Goal: Obtain resource: Obtain resource

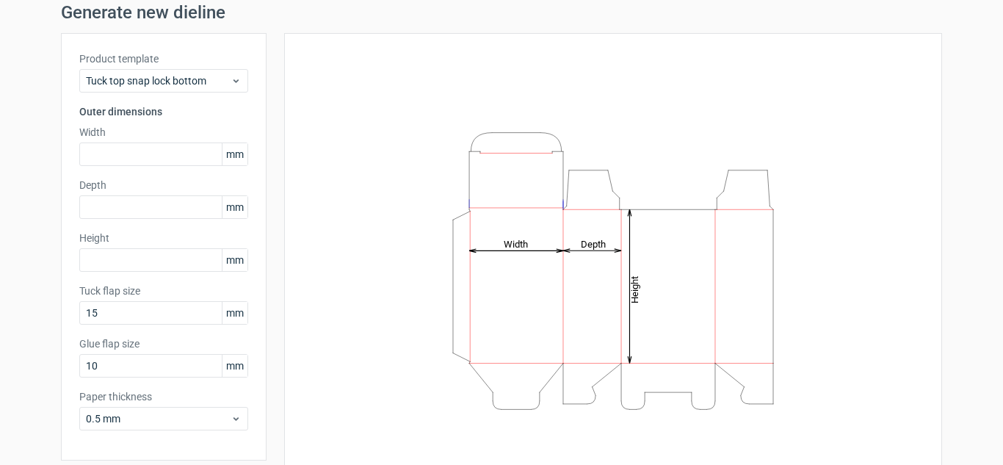
scroll to position [110, 0]
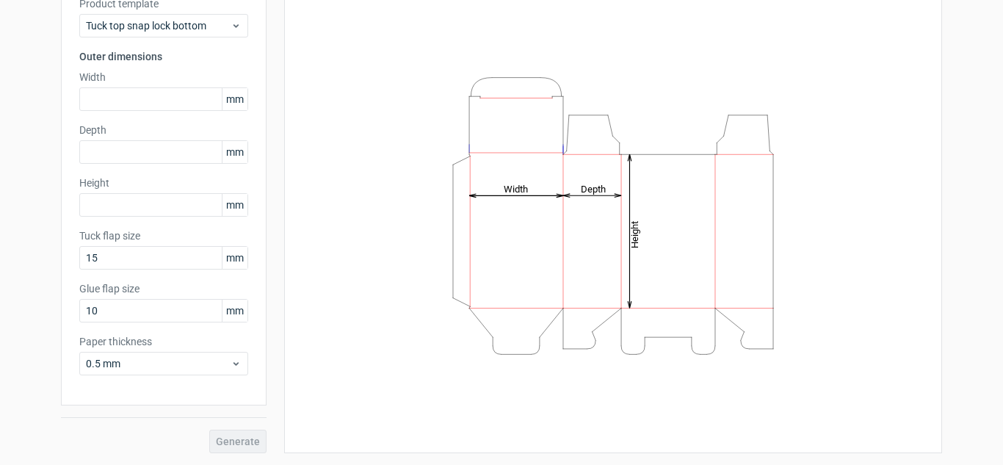
click at [652, 250] on icon "Height Depth Width" at bounding box center [613, 216] width 441 height 294
drag, startPoint x: 524, startPoint y: 178, endPoint x: 655, endPoint y: 272, distance: 160.6
click at [654, 272] on icon "Height Depth Width" at bounding box center [613, 216] width 441 height 294
click at [418, 69] on icon "Height Depth Width" at bounding box center [613, 216] width 441 height 294
drag, startPoint x: 493, startPoint y: 267, endPoint x: 480, endPoint y: 266, distance: 13.2
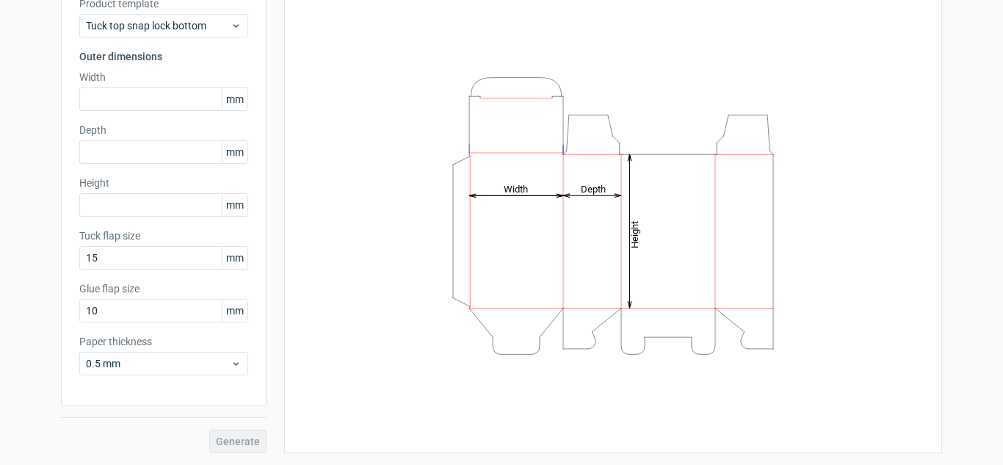
click at [491, 267] on icon "Height Depth Width" at bounding box center [613, 216] width 441 height 294
click at [154, 109] on input "text" at bounding box center [163, 98] width 169 height 23
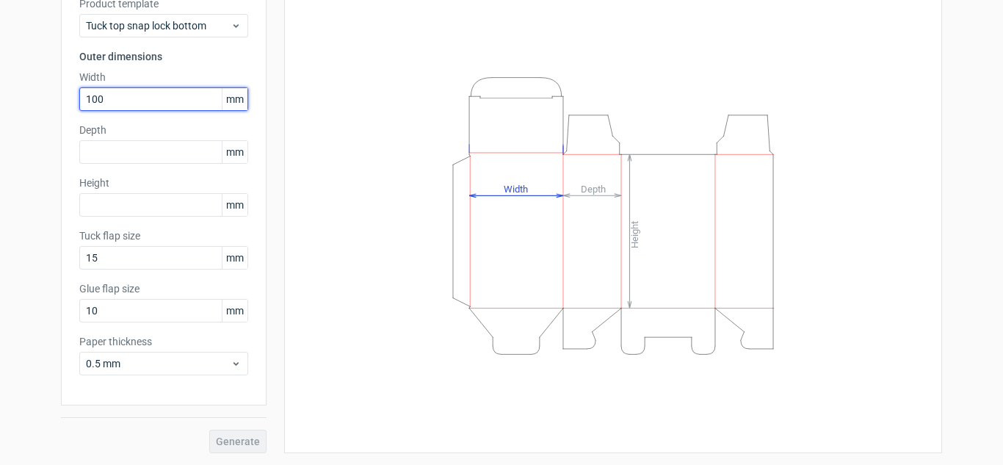
type input "100"
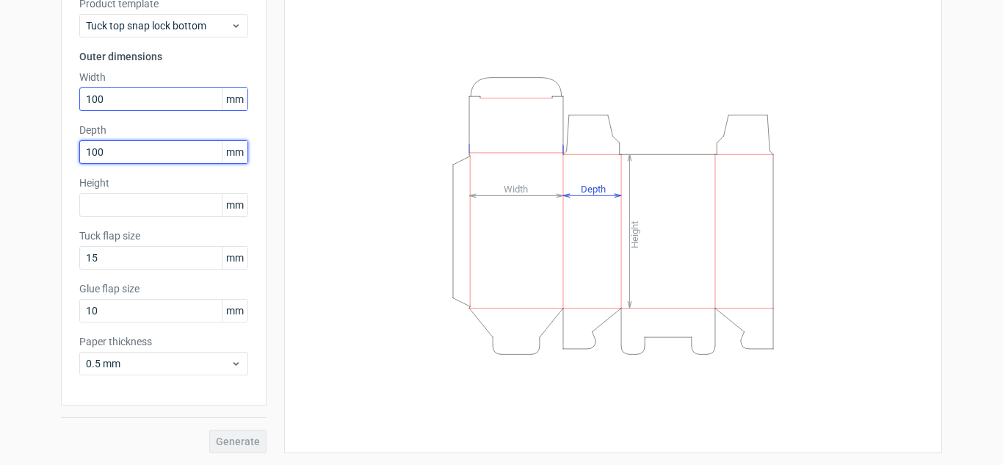
type input "100"
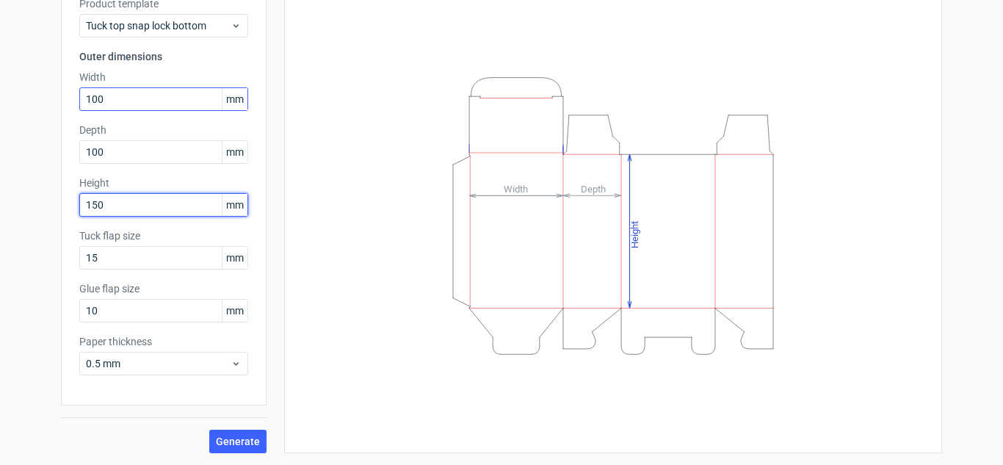
type input "150"
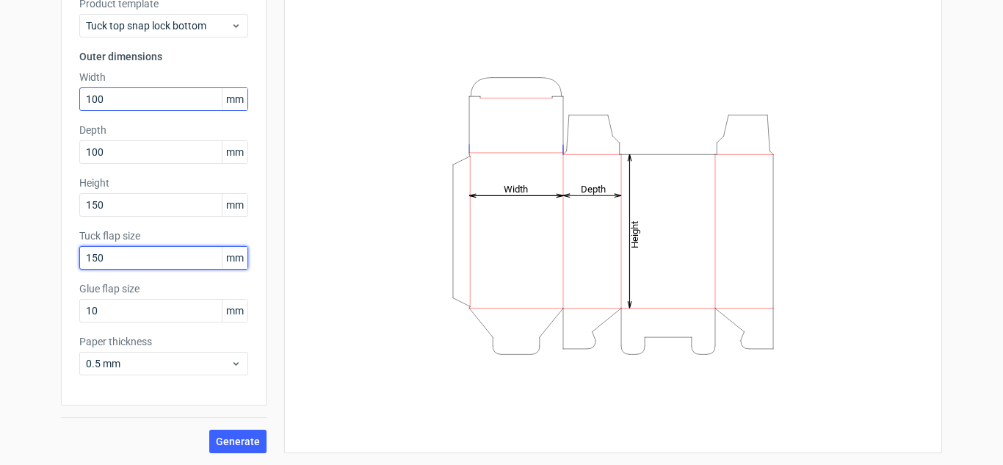
type input "150"
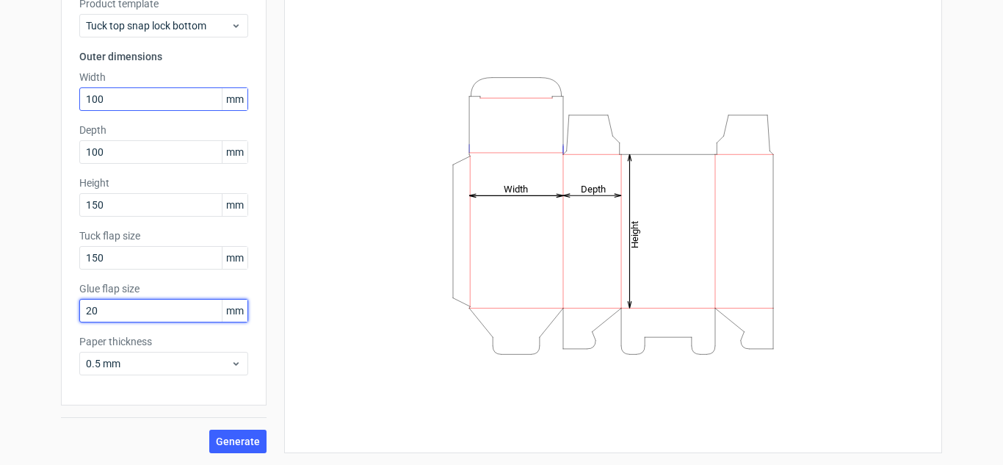
type input "20"
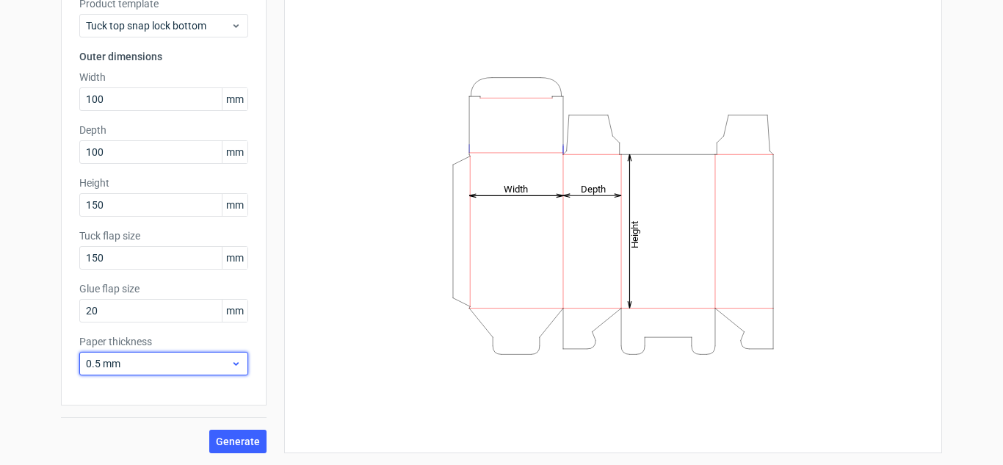
click at [175, 370] on span "0.5 mm" at bounding box center [158, 363] width 145 height 15
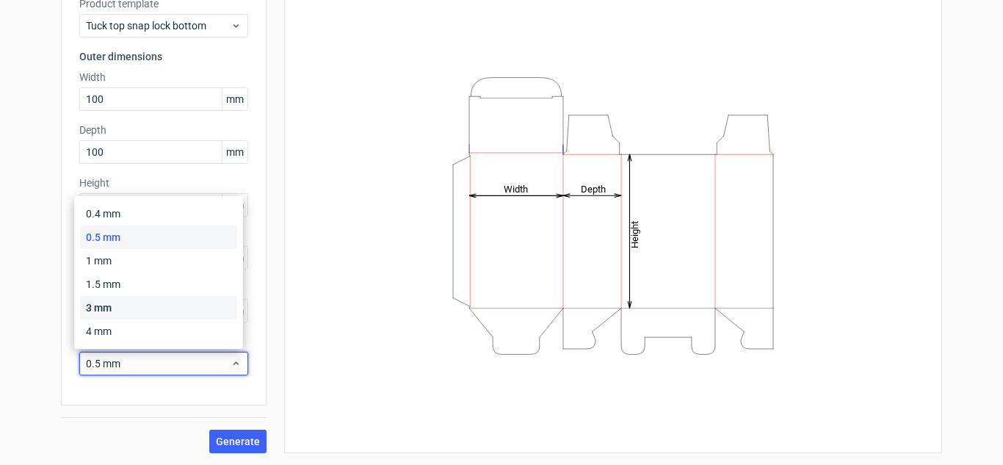
click at [129, 314] on div "3 mm" at bounding box center [158, 307] width 157 height 23
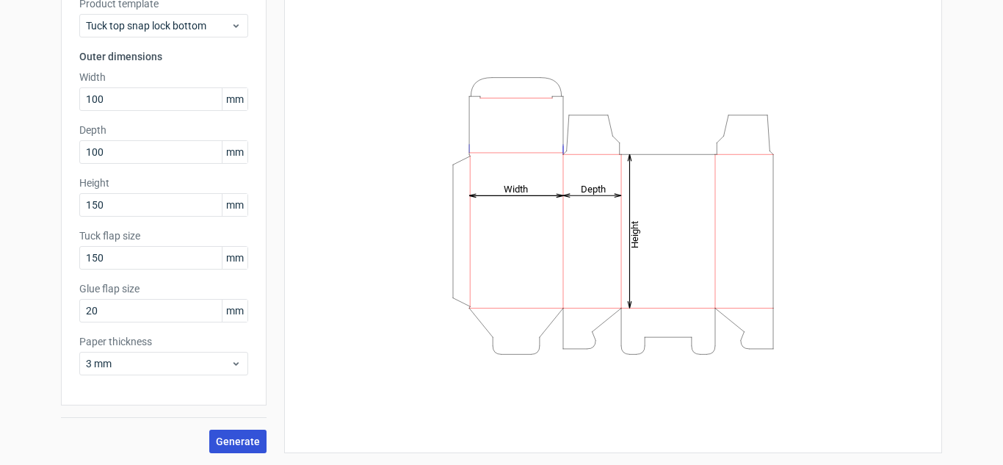
click at [261, 438] on button "Generate" at bounding box center [237, 441] width 57 height 23
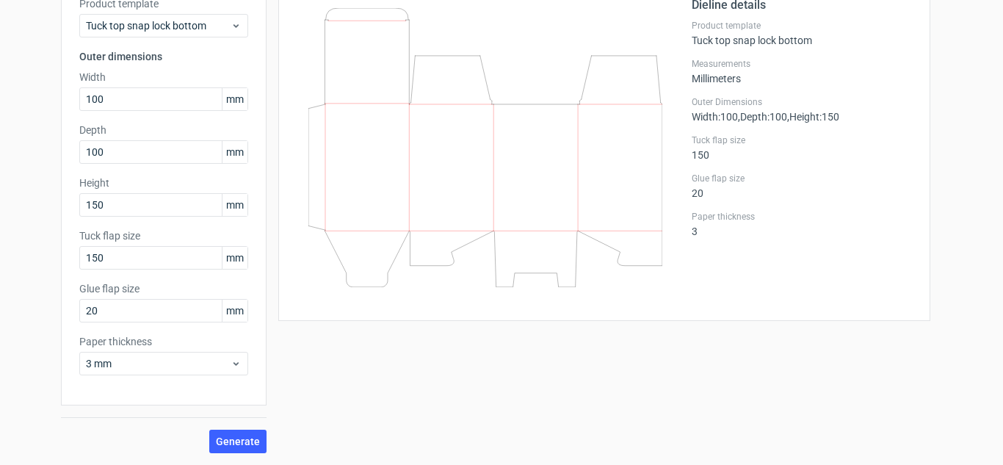
click at [588, 178] on icon at bounding box center [485, 147] width 354 height 279
click at [553, 252] on icon at bounding box center [485, 147] width 354 height 279
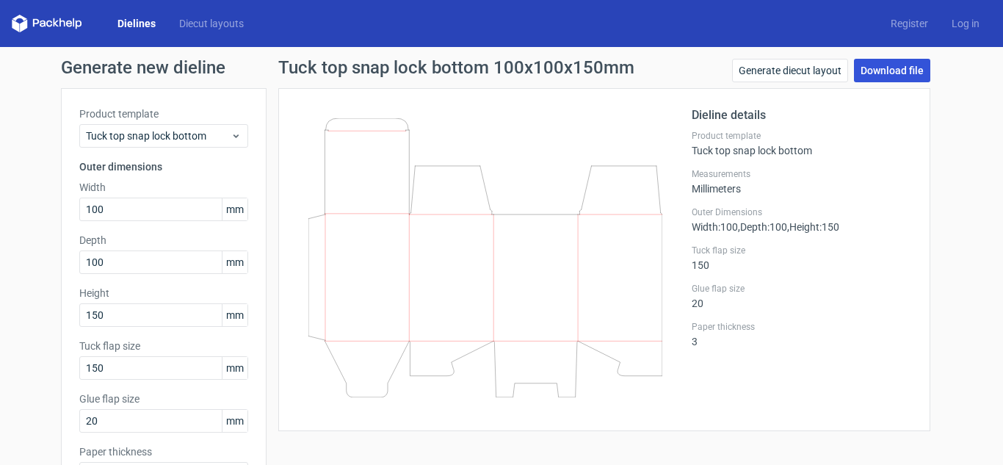
click at [882, 68] on link "Download file" at bounding box center [892, 70] width 76 height 23
click at [576, 269] on icon at bounding box center [485, 257] width 354 height 279
click at [536, 223] on icon at bounding box center [485, 257] width 354 height 279
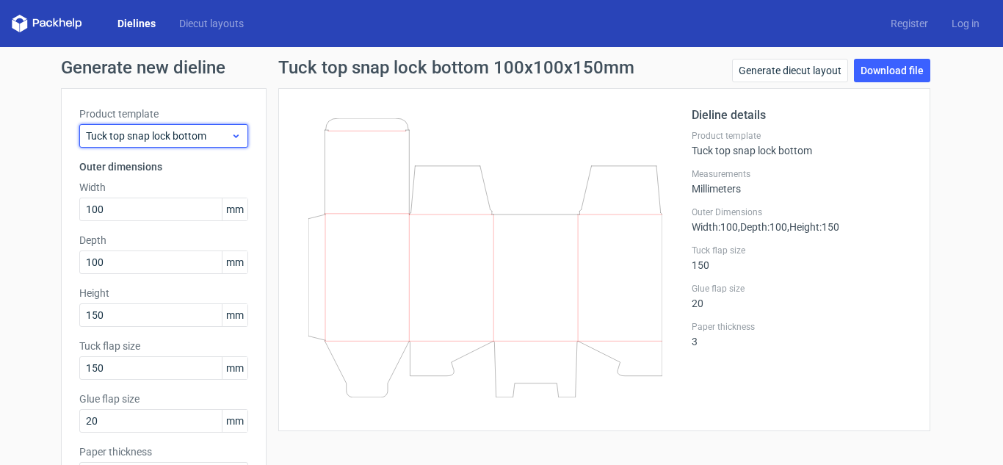
click at [205, 140] on span "Tuck top snap lock bottom" at bounding box center [158, 136] width 145 height 15
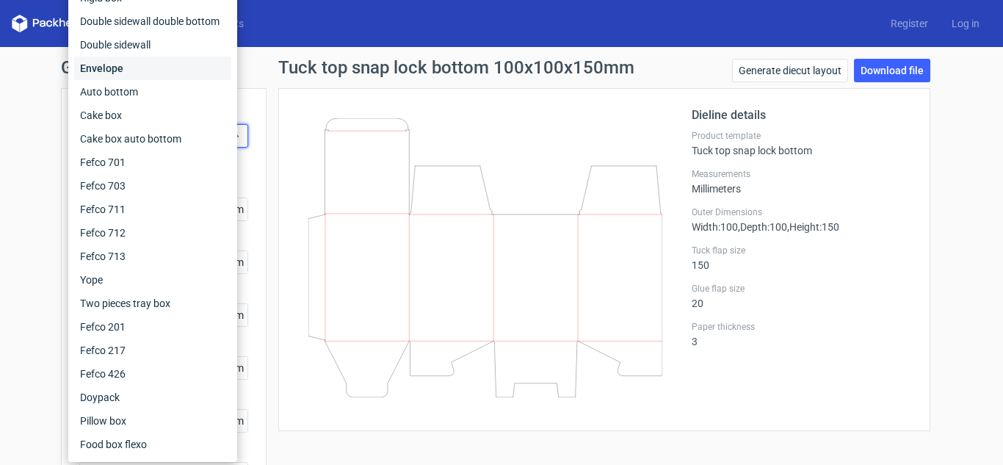
click at [125, 73] on div "Envelope" at bounding box center [152, 68] width 157 height 23
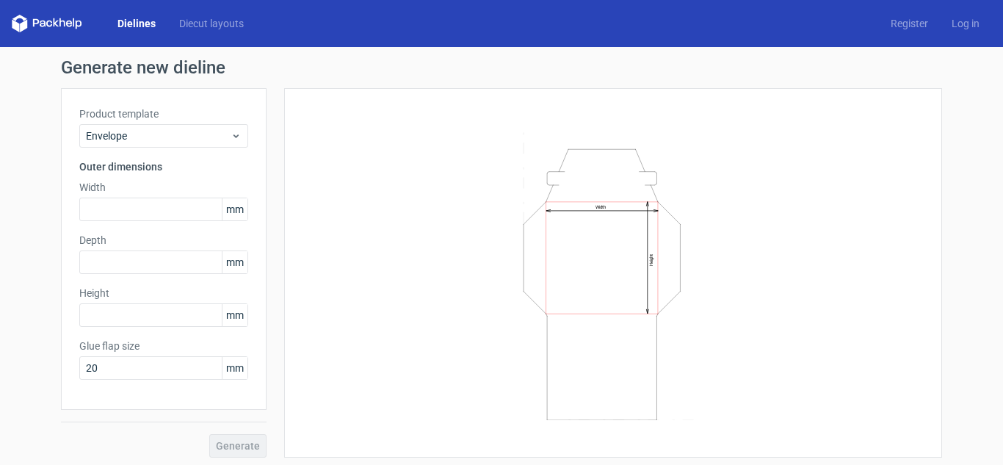
click at [629, 222] on icon "Width Height" at bounding box center [613, 273] width 441 height 294
click at [140, 140] on span "Envelope" at bounding box center [158, 136] width 145 height 15
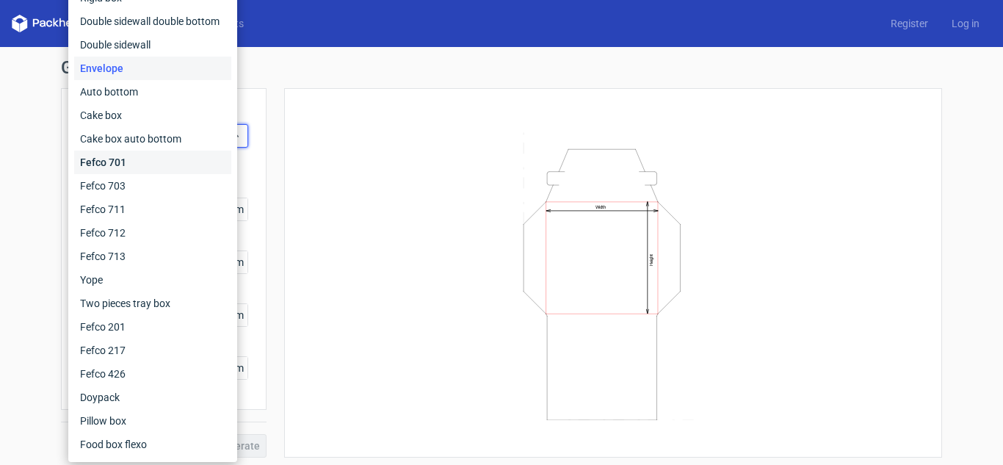
click at [124, 169] on div "Fefco 701" at bounding box center [152, 162] width 157 height 23
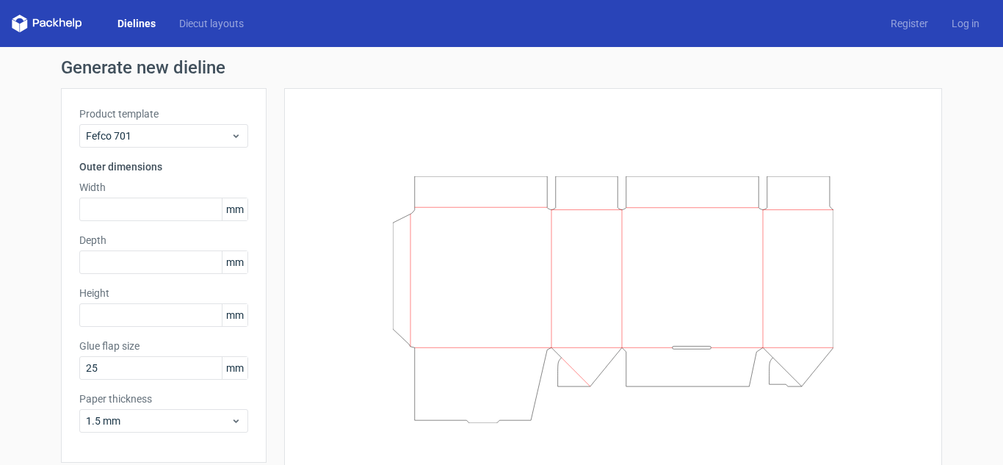
click at [582, 281] on icon at bounding box center [613, 299] width 441 height 247
click at [167, 140] on span "Fefco 701" at bounding box center [158, 136] width 145 height 15
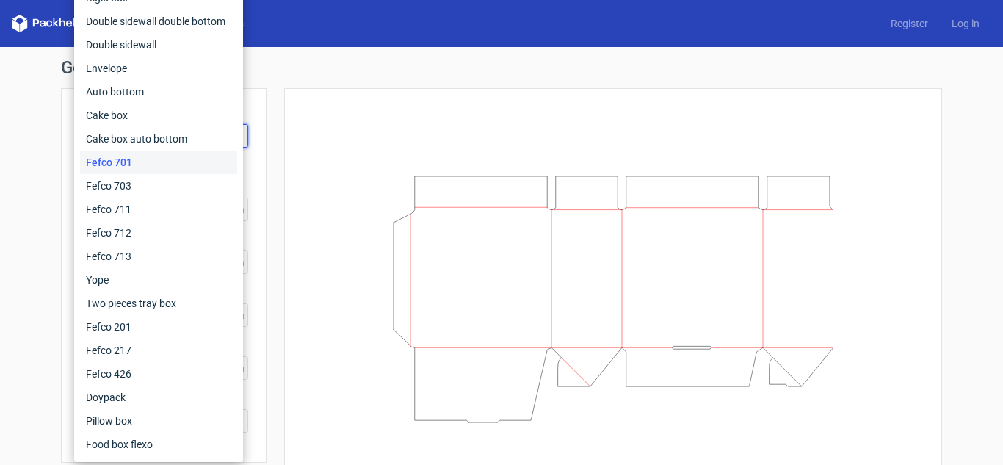
click at [624, 93] on div at bounding box center [613, 299] width 658 height 422
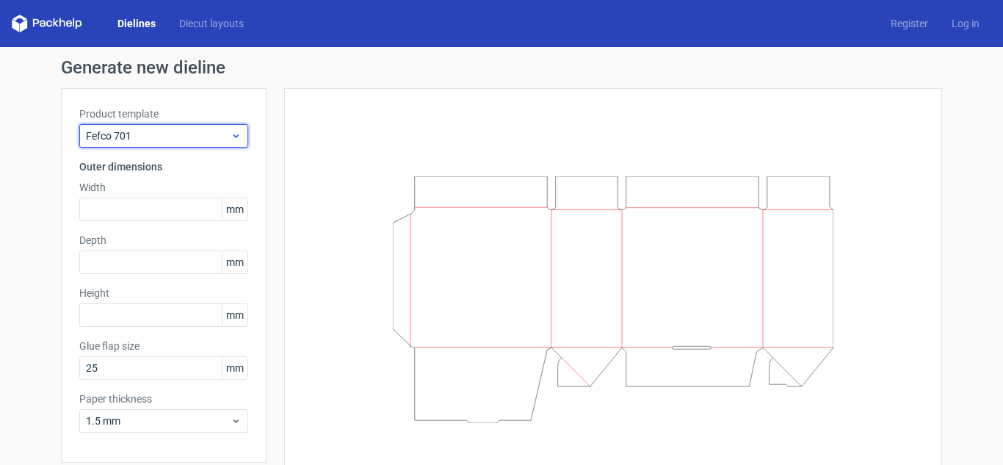
click at [127, 129] on span "Fefco 701" at bounding box center [158, 136] width 145 height 15
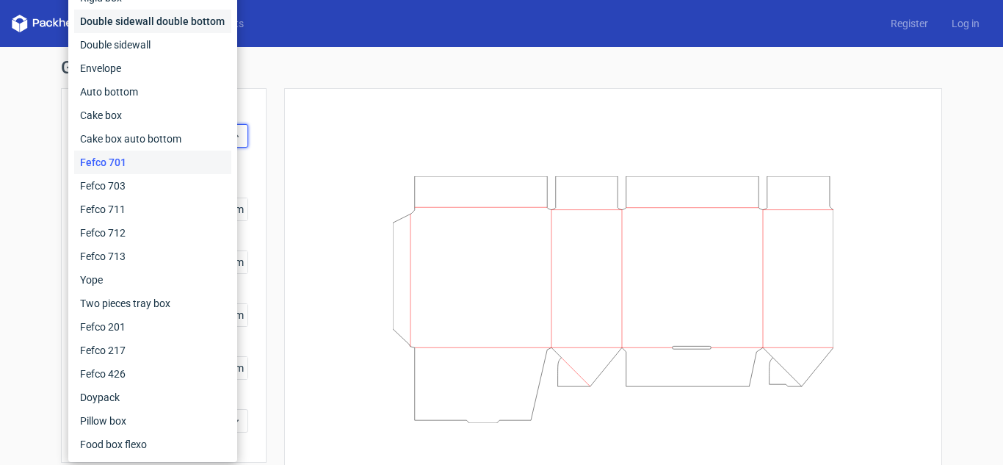
click at [123, 29] on div "Double sidewall double bottom" at bounding box center [152, 21] width 157 height 23
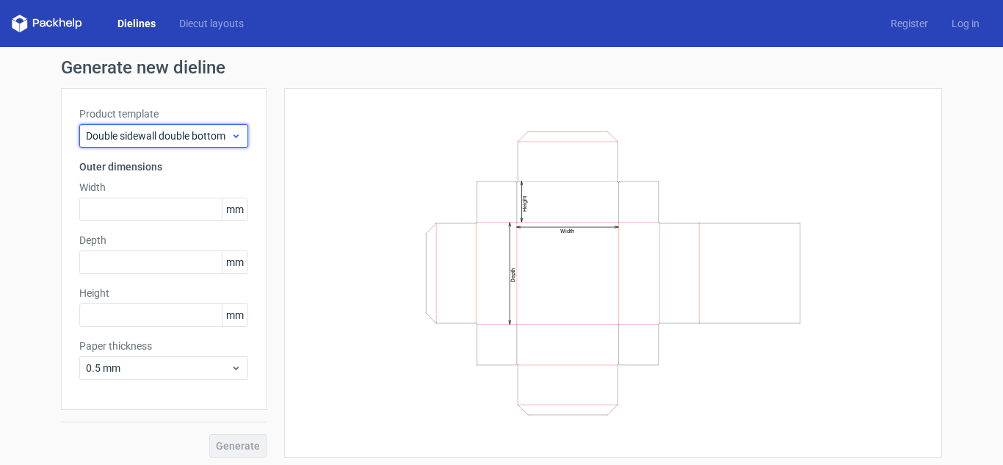
click at [162, 137] on span "Double sidewall double bottom" at bounding box center [158, 136] width 145 height 15
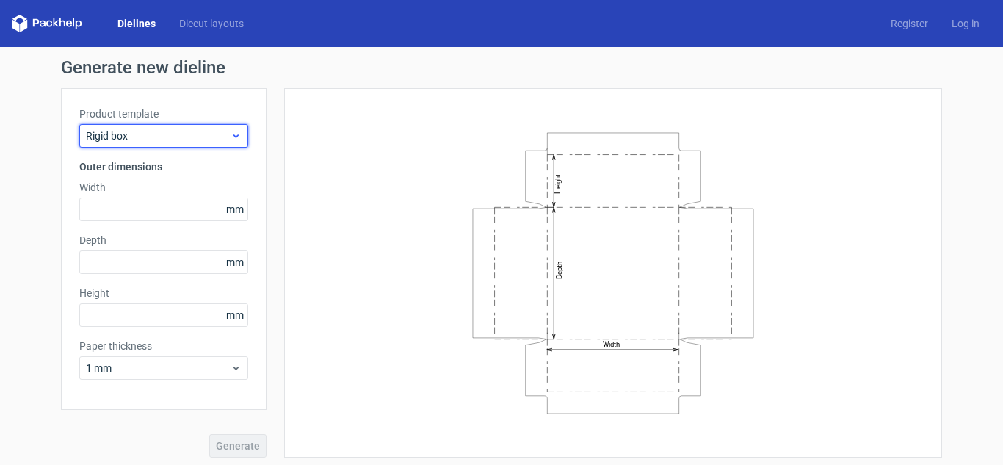
click at [119, 141] on span "Rigid box" at bounding box center [158, 136] width 145 height 15
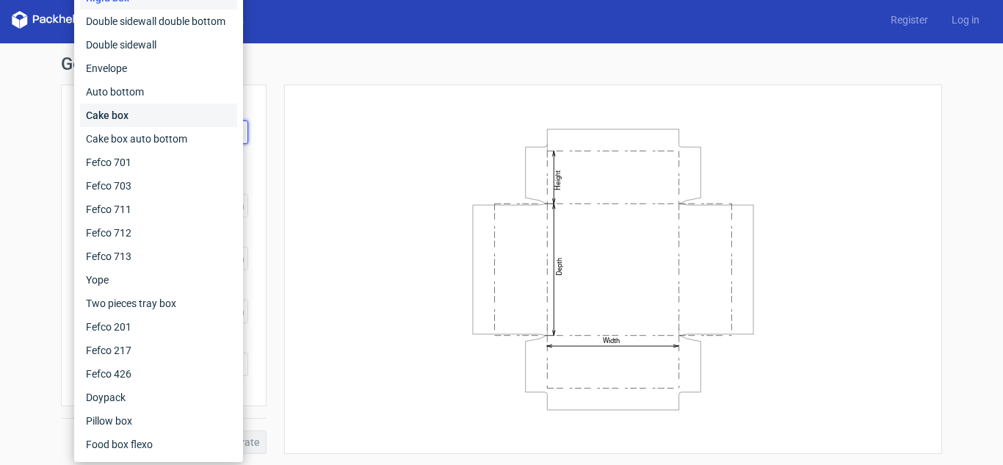
scroll to position [4, 0]
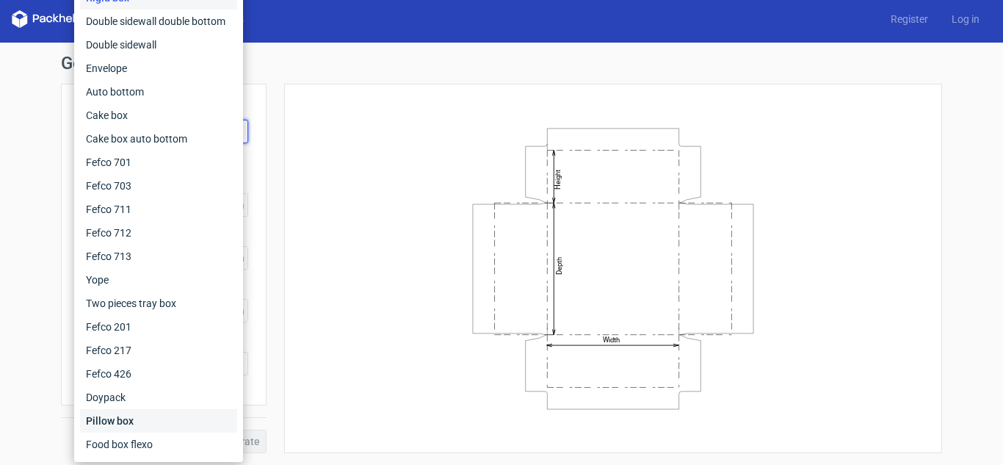
click at [128, 420] on div "Pillow box" at bounding box center [158, 420] width 157 height 23
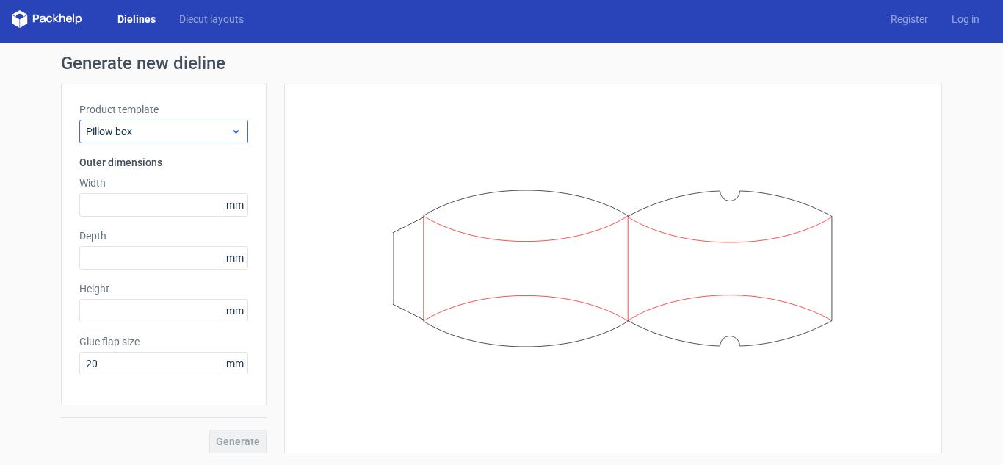
click at [132, 117] on div "Product template Pillow box" at bounding box center [163, 122] width 169 height 41
click at [128, 135] on span "Pillow box" at bounding box center [158, 131] width 145 height 15
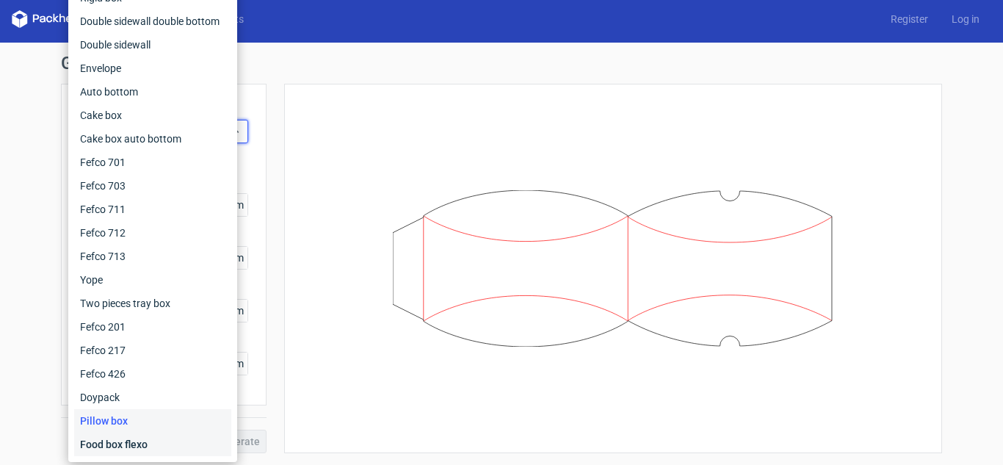
click at [110, 447] on div "Food box flexo" at bounding box center [152, 444] width 157 height 23
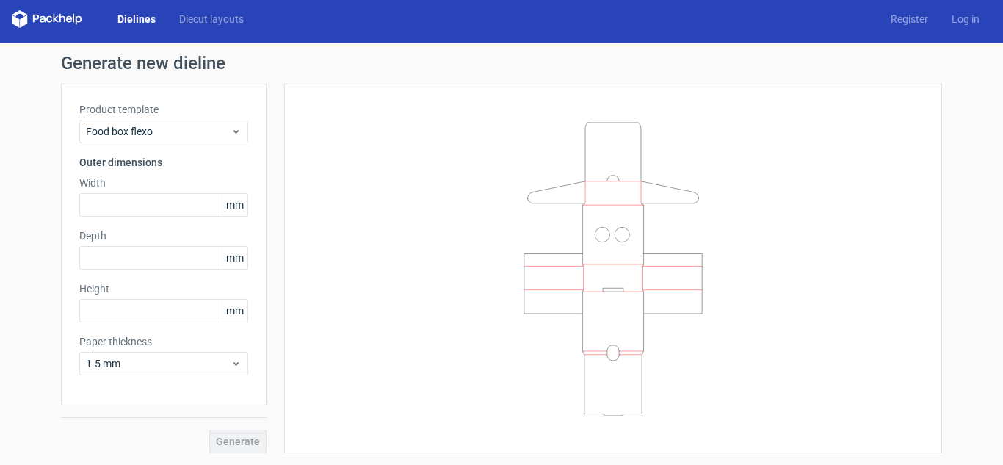
click at [617, 237] on icon at bounding box center [613, 269] width 441 height 294
click at [583, 186] on icon at bounding box center [613, 269] width 441 height 294
click at [634, 380] on icon at bounding box center [613, 269] width 441 height 294
click at [203, 21] on link "Diecut layouts" at bounding box center [211, 19] width 88 height 15
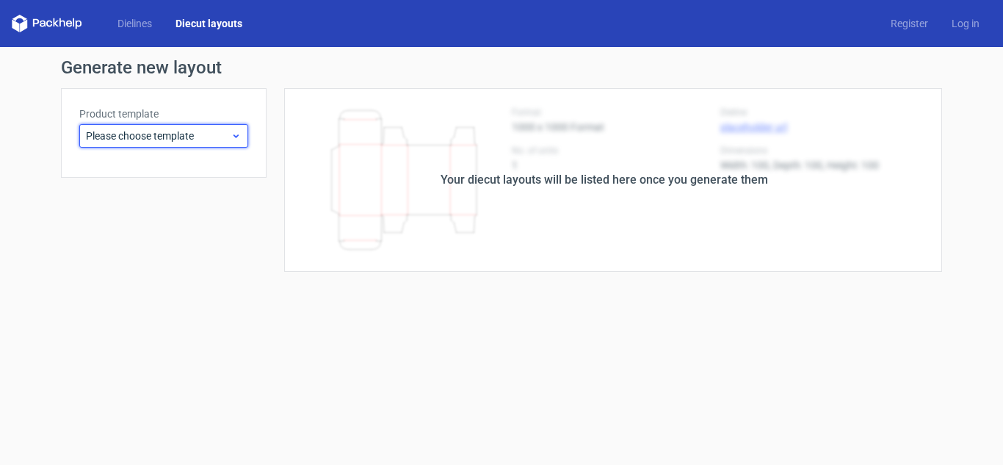
click at [156, 137] on span "Please choose template" at bounding box center [158, 136] width 145 height 15
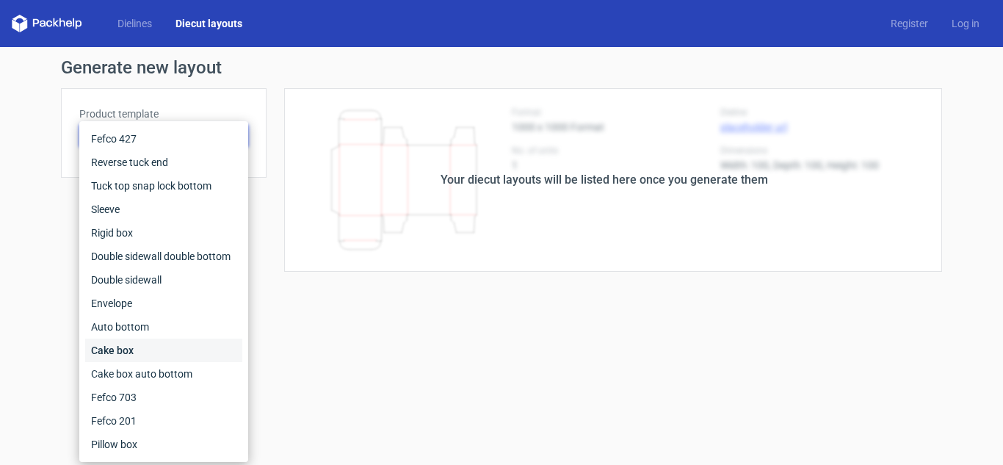
click at [155, 350] on div "Cake box" at bounding box center [163, 350] width 157 height 23
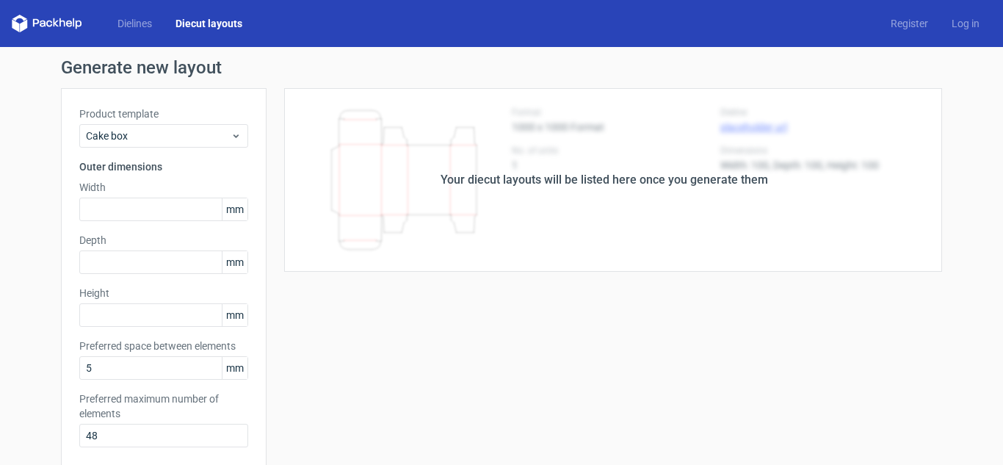
click at [458, 180] on div "Your diecut layouts will be listed here once you generate them" at bounding box center [605, 180] width 328 height 18
click at [377, 289] on div "Your diecut layouts will be listed here once you generate them Height Depth Wid…" at bounding box center [605, 433] width 676 height 691
click at [416, 186] on div "Your diecut layouts will be listed here once you generate them" at bounding box center [605, 180] width 676 height 184
drag, startPoint x: 488, startPoint y: 152, endPoint x: 416, endPoint y: 117, distance: 79.5
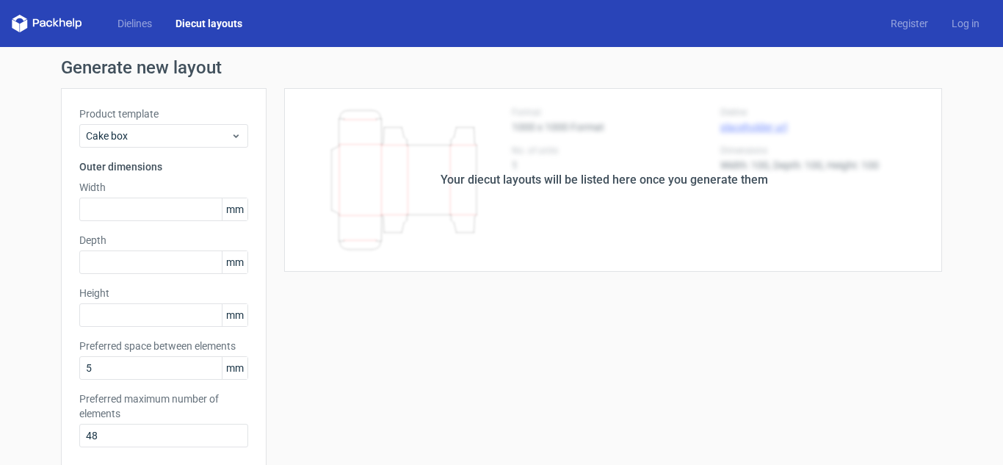
click at [488, 152] on div "Your diecut layouts will be listed here once you generate them" at bounding box center [605, 180] width 676 height 184
click at [37, 17] on icon at bounding box center [47, 24] width 70 height 18
click at [60, 32] on icon at bounding box center [47, 24] width 70 height 18
click at [134, 29] on link "Dielines" at bounding box center [135, 23] width 58 height 15
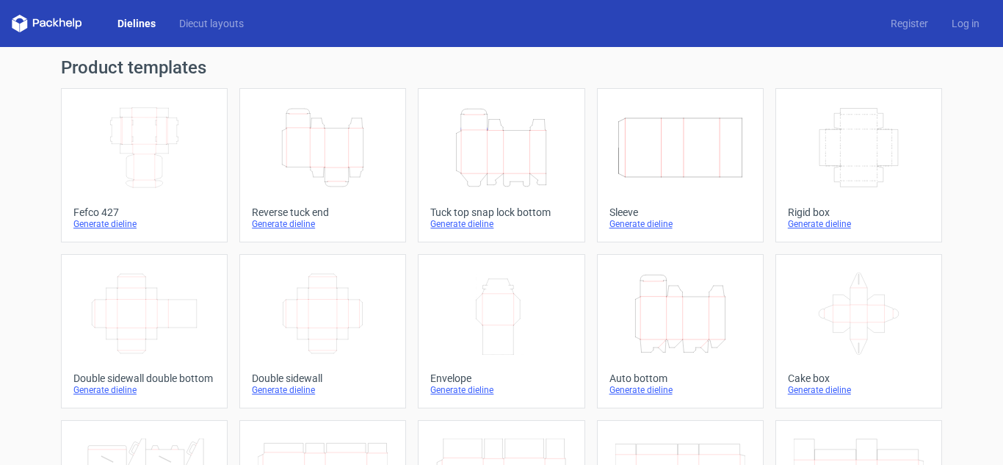
click at [43, 21] on icon at bounding box center [43, 24] width 6 height 7
click at [17, 27] on polygon at bounding box center [15, 25] width 7 height 12
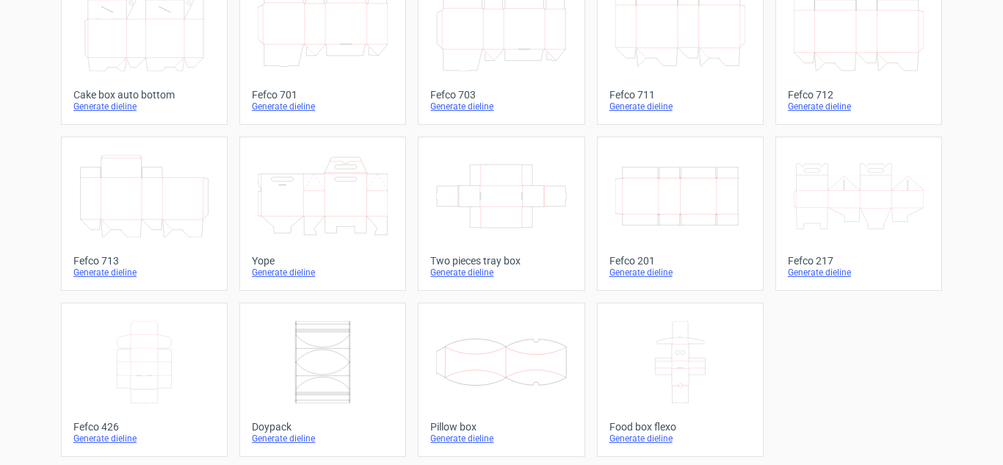
scroll to position [453, 0]
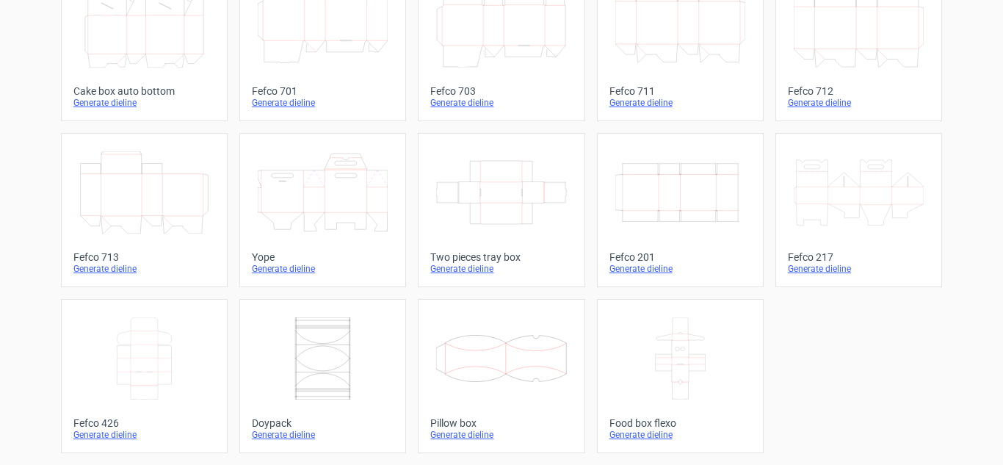
click at [873, 388] on div "Width Depth Height Fefco 427 Generate dieline Height Depth Width Reverse tuck e…" at bounding box center [501, 44] width 881 height 818
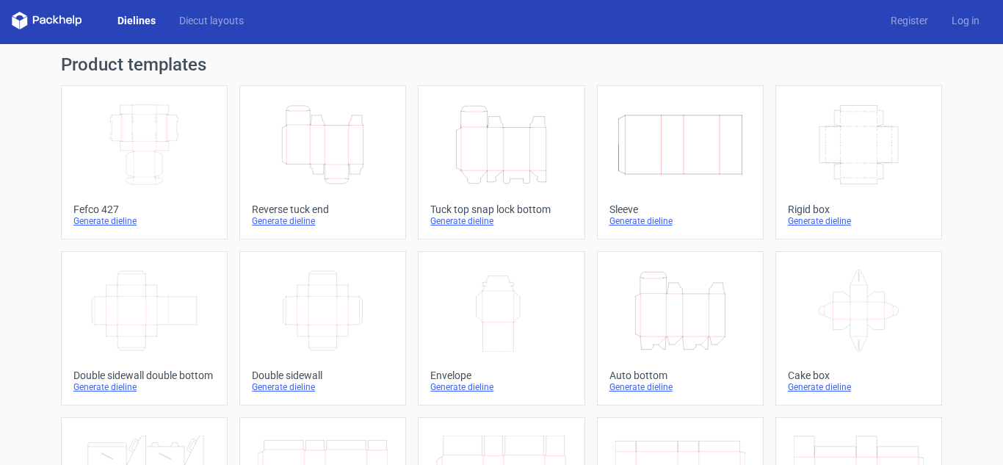
scroll to position [0, 0]
